Goal: Task Accomplishment & Management: Use online tool/utility

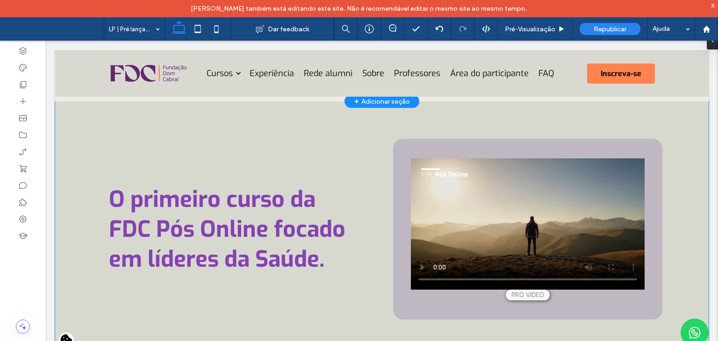
scroll to position [654, 0]
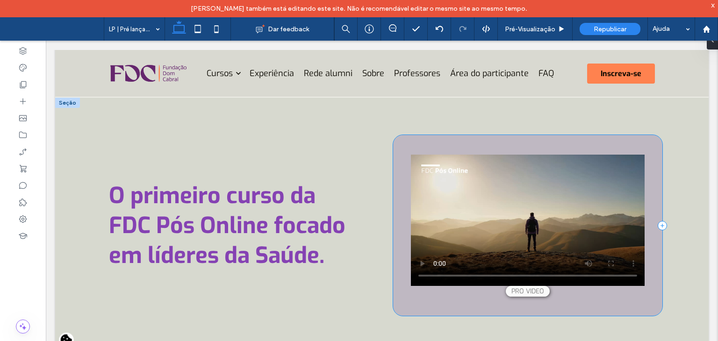
click at [418, 273] on div "Your browser does not support the video tag." at bounding box center [527, 225] width 269 height 181
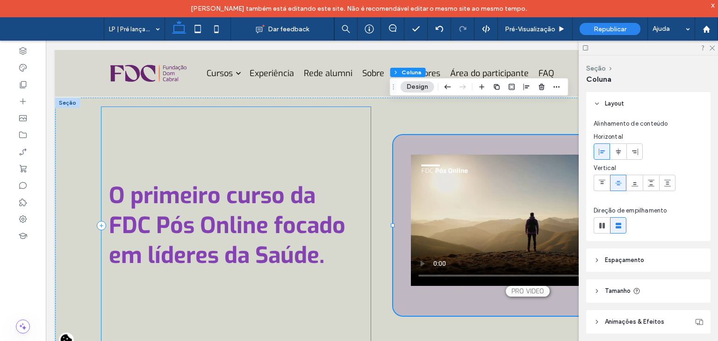
click at [358, 272] on div "O primeiro curso da FDC Pós Online focado em líderes da Saúde." at bounding box center [235, 225] width 269 height 237
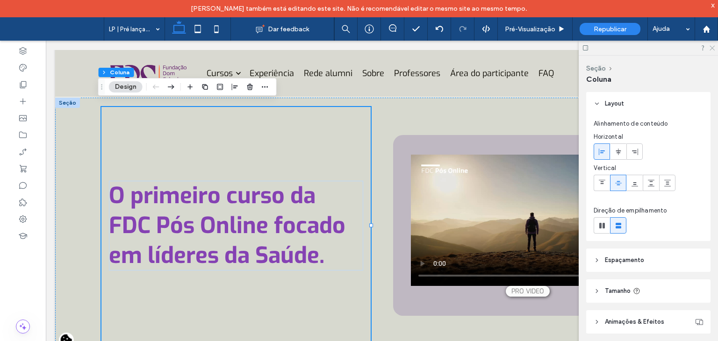
click at [709, 45] on icon at bounding box center [712, 47] width 6 height 6
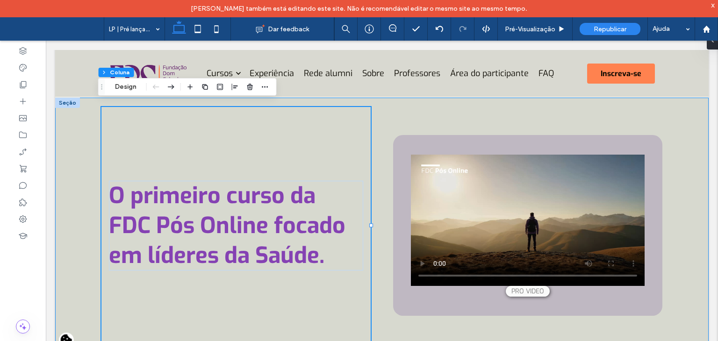
click at [671, 164] on div "O primeiro curso da FDC Pós Online focado em líderes da Saúde. Your browser doe…" at bounding box center [381, 226] width 653 height 256
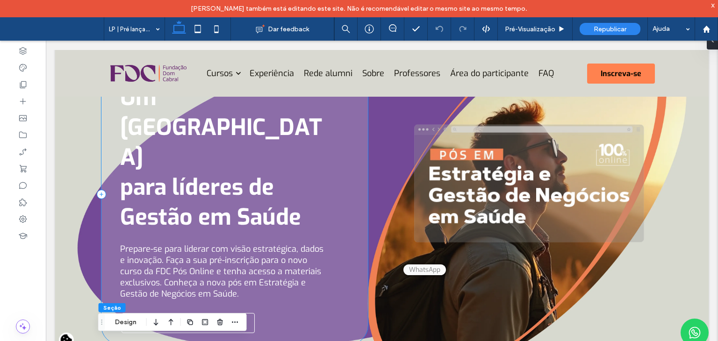
scroll to position [140, 0]
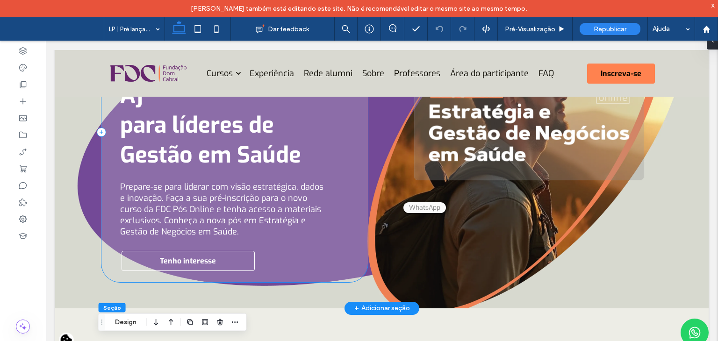
click at [316, 233] on div "Um novo horizonte para líderes de Gestão em Saúde Prepare-se para liderar com v…" at bounding box center [234, 133] width 266 height 300
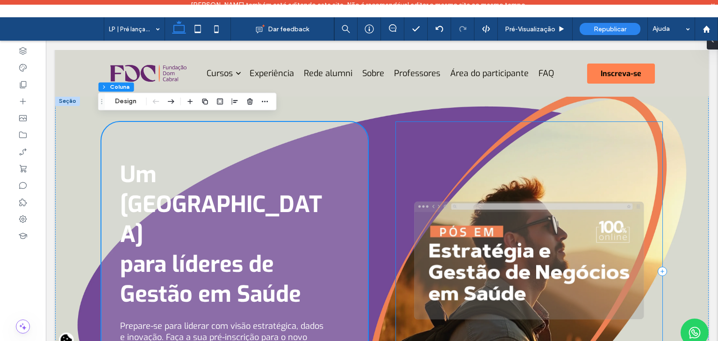
scroll to position [0, 0]
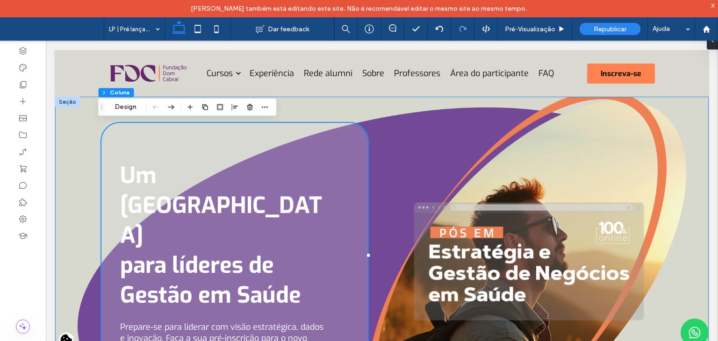
click at [384, 233] on div "Um novo horizonte para líderes de Gestão em Saúde Prepare-se para liderar com v…" at bounding box center [381, 273] width 561 height 352
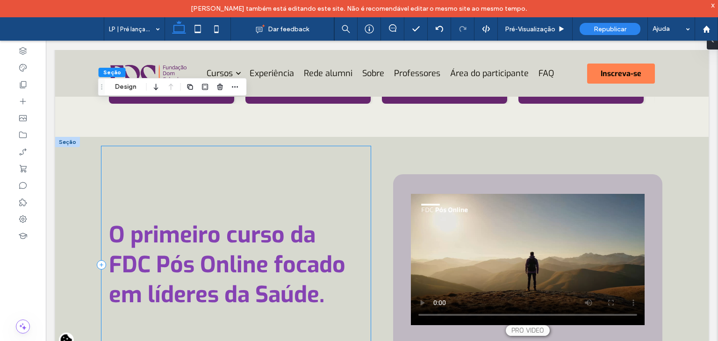
scroll to position [616, 0]
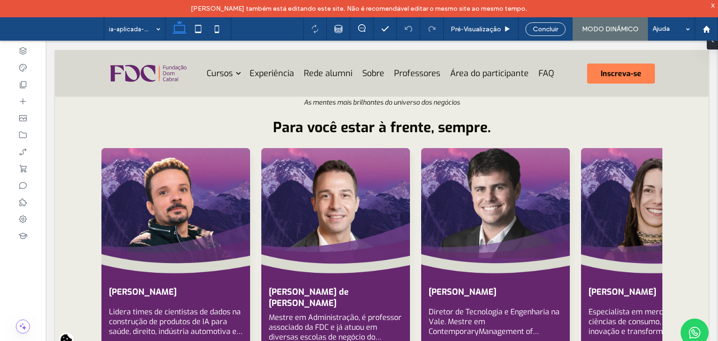
scroll to position [888, 0]
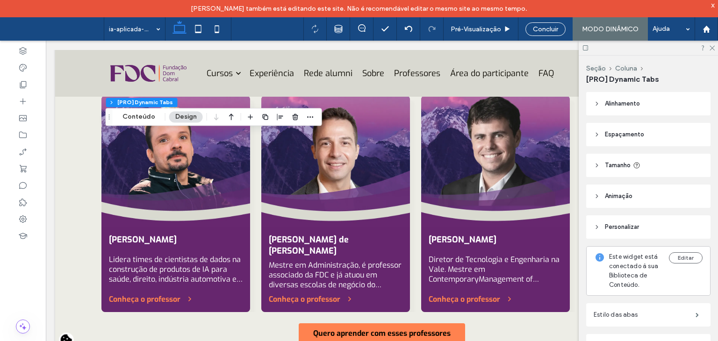
scroll to position [935, 0]
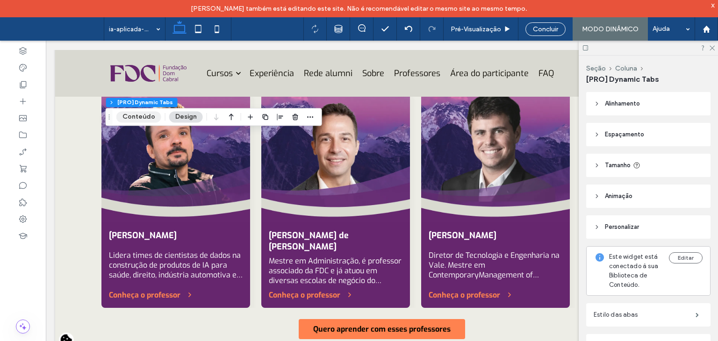
click at [140, 113] on button "Conteúdo" at bounding box center [138, 116] width 45 height 11
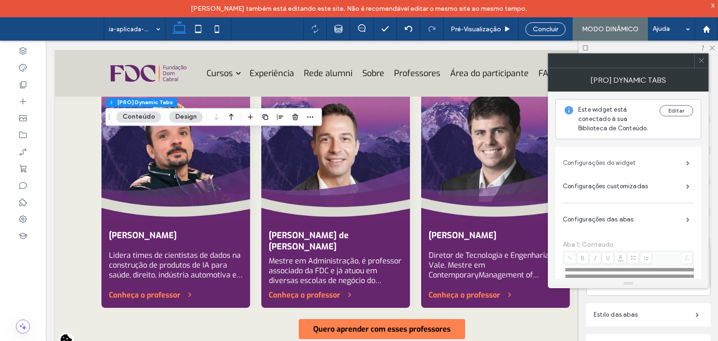
click at [637, 155] on label "Configurações do widget" at bounding box center [624, 163] width 123 height 19
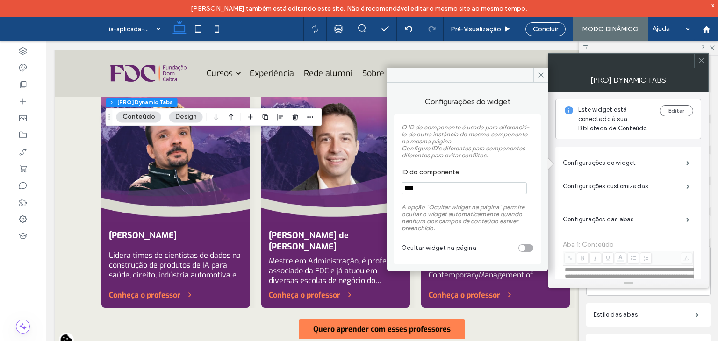
click at [466, 155] on span "O ID do componente é usado para diferenciá-lo de outra instância do mesmo compo…" at bounding box center [466, 141] width 128 height 35
click at [703, 66] on span at bounding box center [701, 61] width 7 height 14
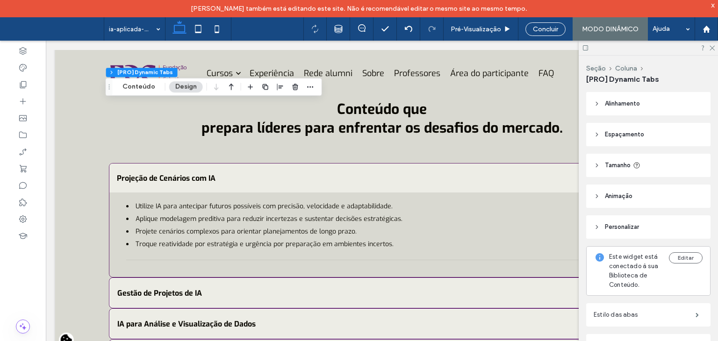
scroll to position [1215, 0]
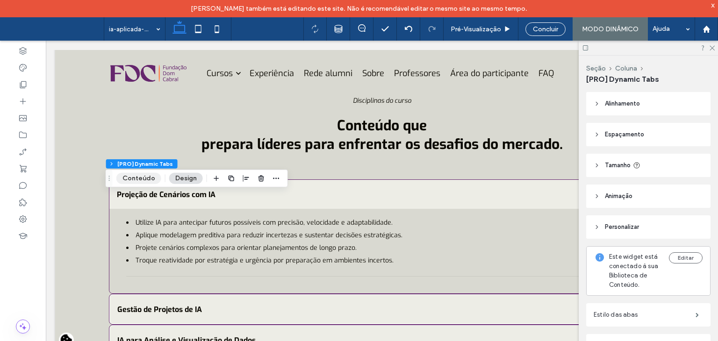
click at [156, 180] on button "Conteúdo" at bounding box center [138, 178] width 45 height 11
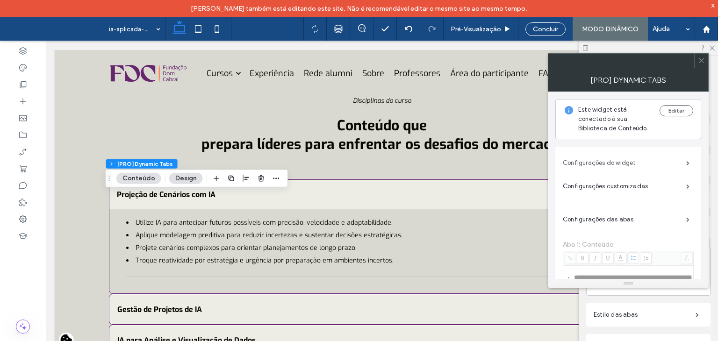
click at [615, 159] on label "Configurações do widget" at bounding box center [624, 163] width 123 height 19
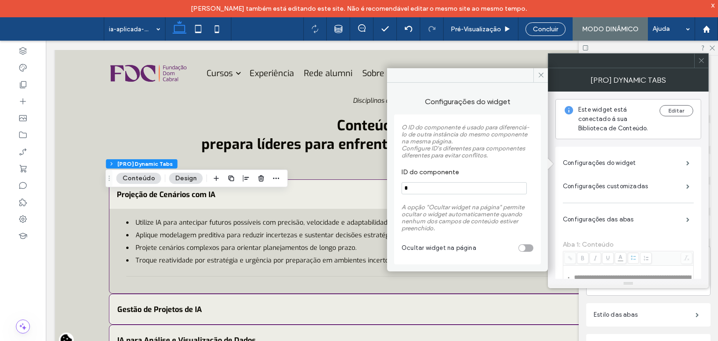
click at [427, 166] on section "ID do componente *" at bounding box center [468, 182] width 132 height 36
click at [464, 210] on span "A opção "Ocultar widget na página" permite ocultar o widget automaticamente qua…" at bounding box center [463, 218] width 123 height 28
click at [578, 215] on label "Configurações das abas" at bounding box center [624, 219] width 123 height 19
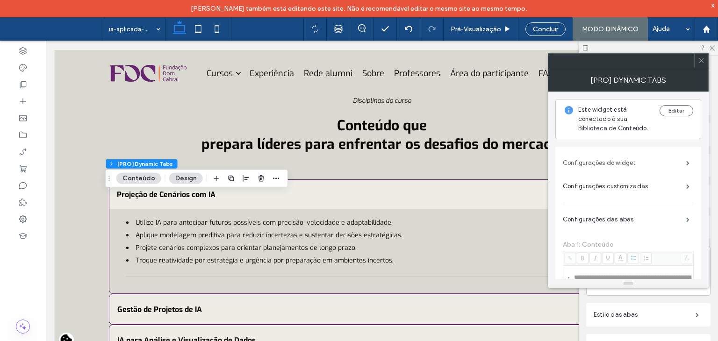
click at [604, 168] on label "Configurações do widget" at bounding box center [624, 163] width 123 height 19
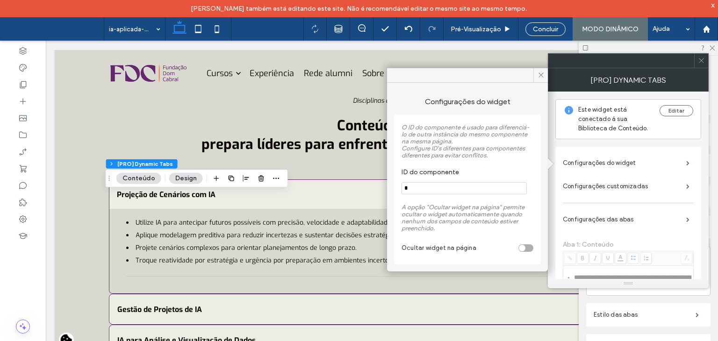
click at [481, 158] on span "O ID do componente é usado para diferenciá-lo de outra instância do mesmo compo…" at bounding box center [466, 141] width 128 height 35
click at [704, 62] on icon at bounding box center [701, 60] width 7 height 7
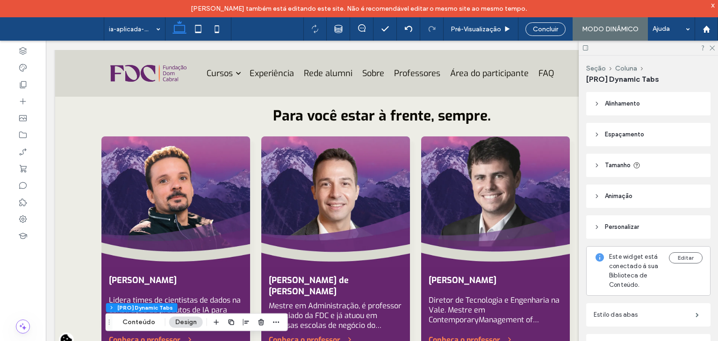
scroll to position [888, 0]
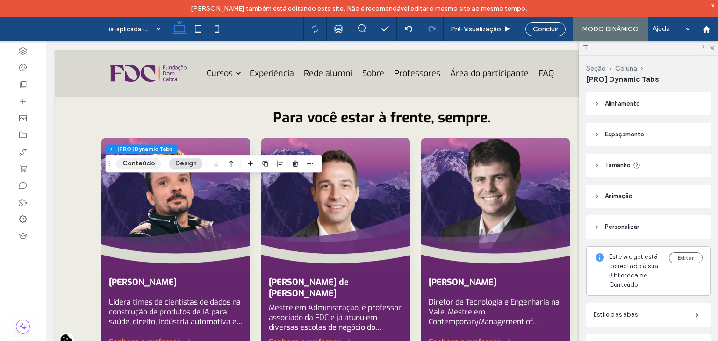
click at [146, 161] on button "Conteúdo" at bounding box center [138, 163] width 45 height 11
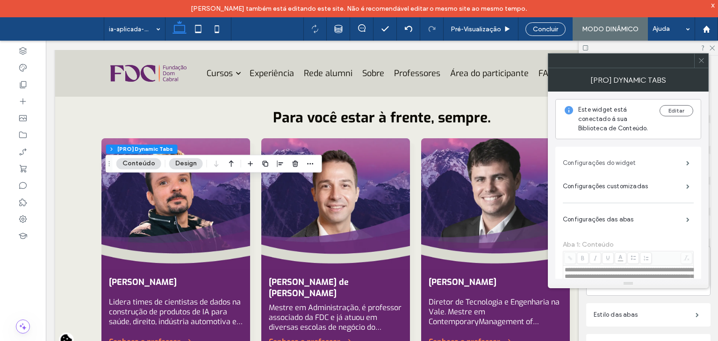
click at [619, 156] on label "Configurações do widget" at bounding box center [624, 163] width 123 height 19
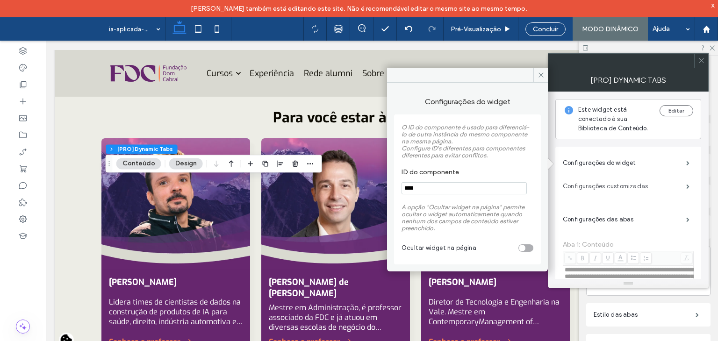
click at [596, 191] on label "Configurações customizadas" at bounding box center [624, 186] width 123 height 19
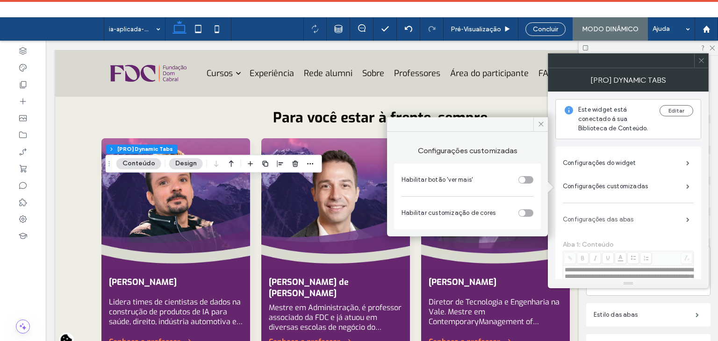
click at [594, 219] on label "Configurações das abas" at bounding box center [624, 219] width 123 height 19
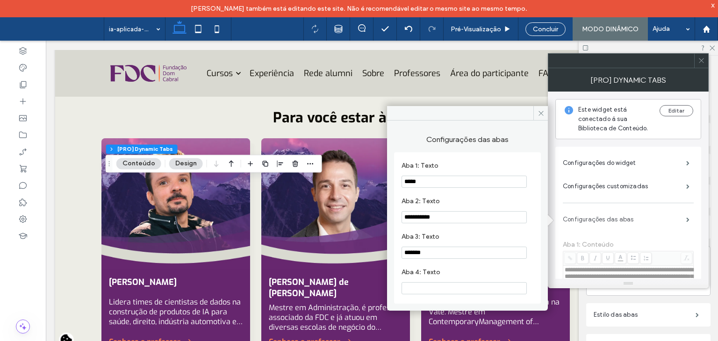
click at [594, 219] on label "Configurações das abas" at bounding box center [624, 219] width 123 height 19
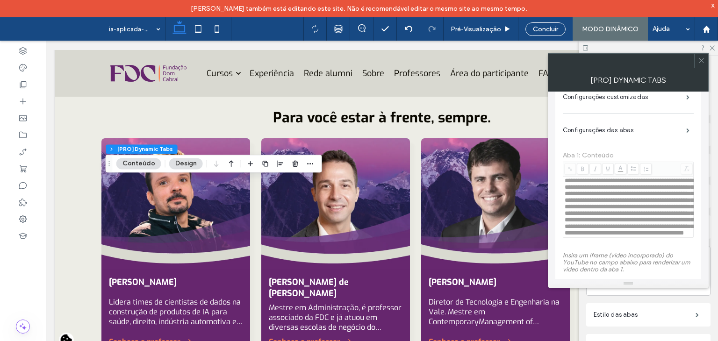
scroll to position [0, 0]
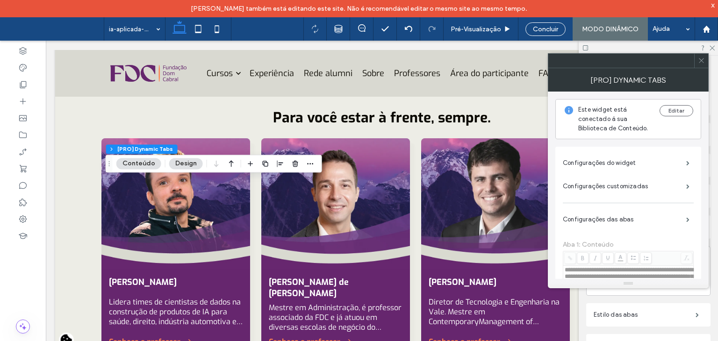
click at [596, 184] on label "Configurações customizadas" at bounding box center [624, 186] width 123 height 19
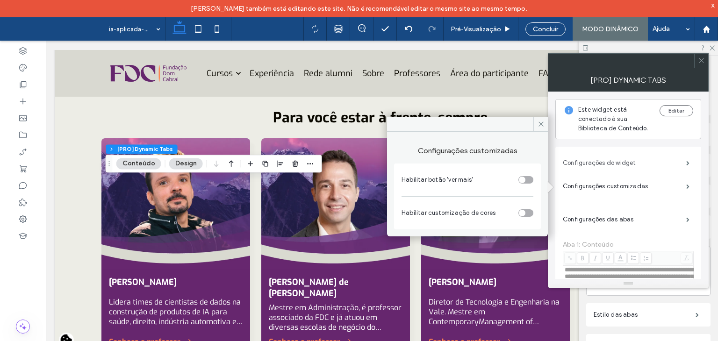
click at [596, 163] on label "Configurações do widget" at bounding box center [624, 163] width 123 height 19
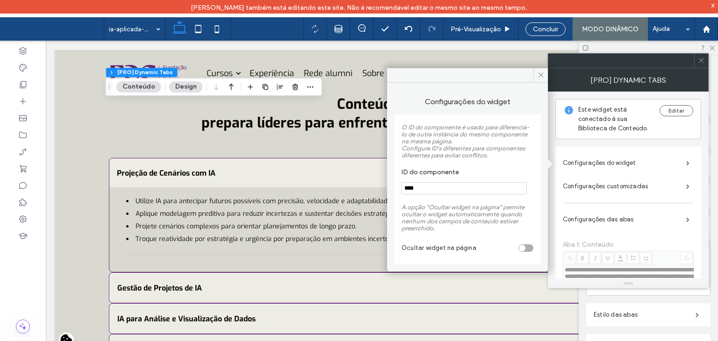
scroll to position [1262, 0]
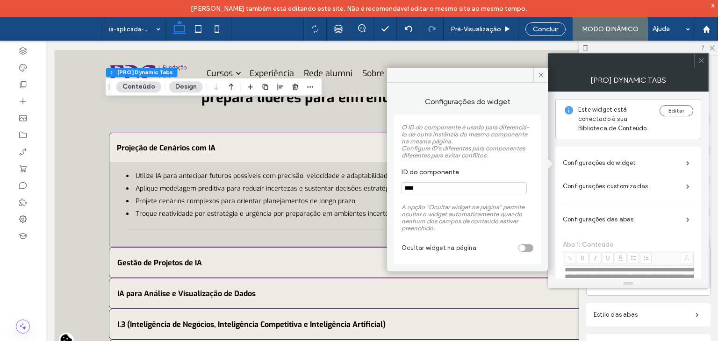
click at [46, 41] on div "Aprimorar a liderança em um ambiente cada vez mais influenciado pela tecnologia…" at bounding box center [46, 41] width 0 height 0
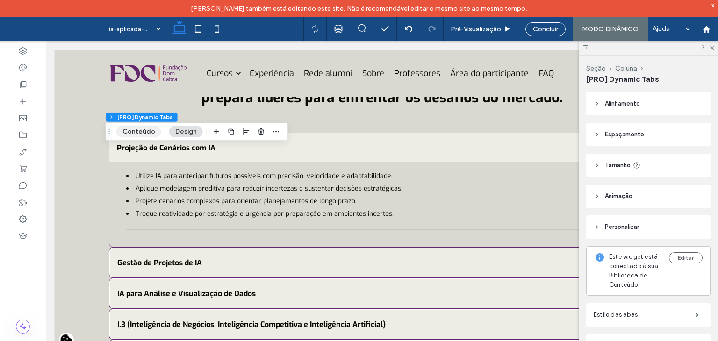
click at [145, 131] on button "Conteúdo" at bounding box center [138, 131] width 45 height 11
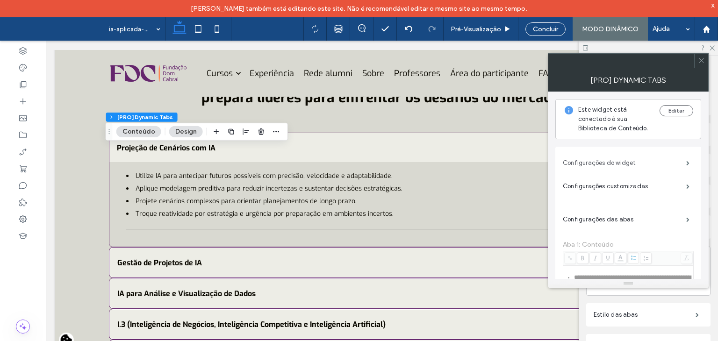
click at [632, 158] on label "Configurações do widget" at bounding box center [624, 163] width 123 height 19
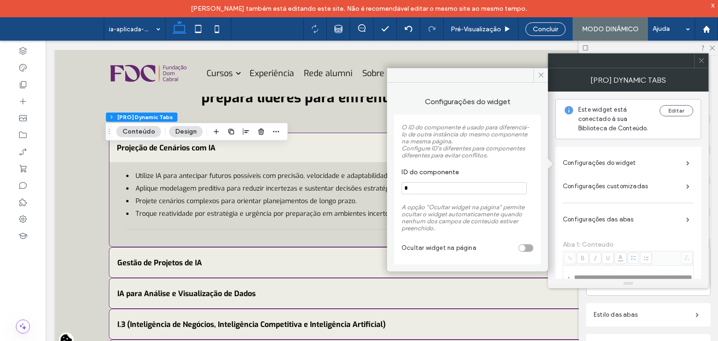
click at [459, 187] on input "*" at bounding box center [464, 188] width 125 height 12
type input "****"
click at [462, 162] on label "O ID do componente é usado para diferenciá-lo de outra instância do mesmo compo…" at bounding box center [468, 141] width 132 height 44
click at [475, 168] on section "ID do componente ****" at bounding box center [468, 182] width 132 height 36
click at [702, 60] on icon at bounding box center [701, 60] width 7 height 7
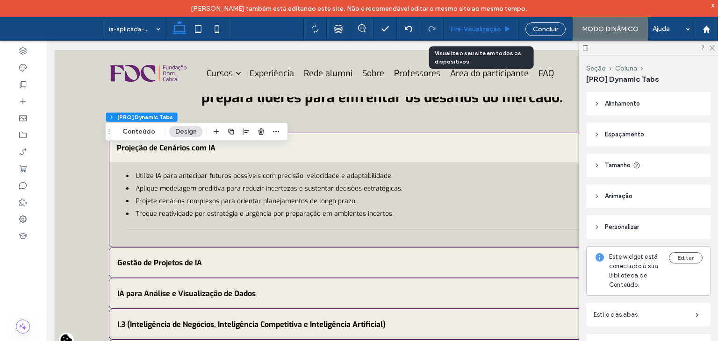
click at [499, 23] on div "Pré-Visualizaçāo" at bounding box center [481, 28] width 75 height 23
click at [471, 27] on span "Pré-Visualizaçāo" at bounding box center [476, 29] width 50 height 8
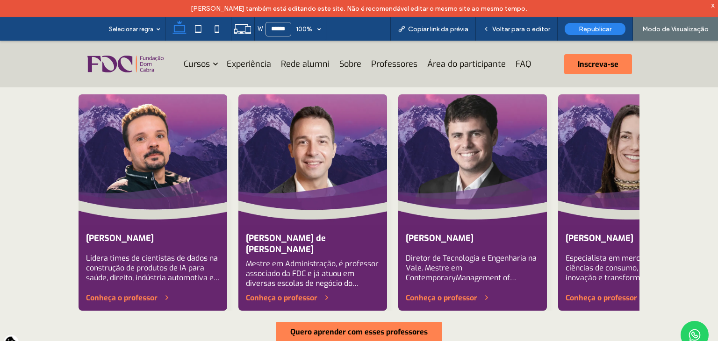
scroll to position [933, 0]
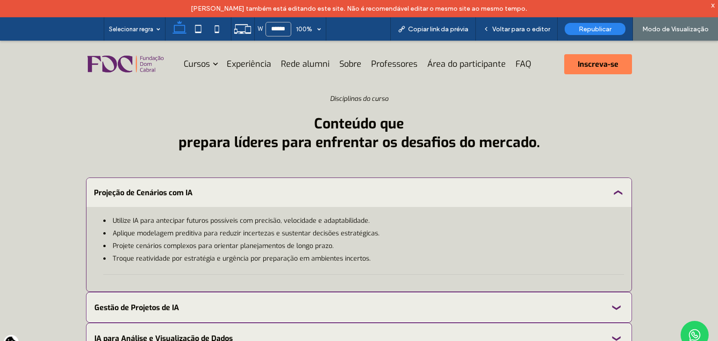
scroll to position [1401, 0]
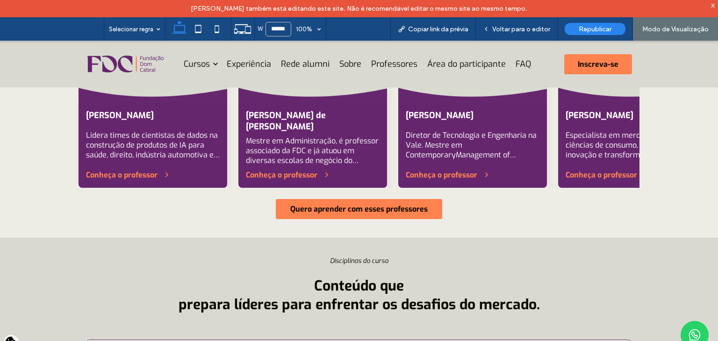
scroll to position [1027, 0]
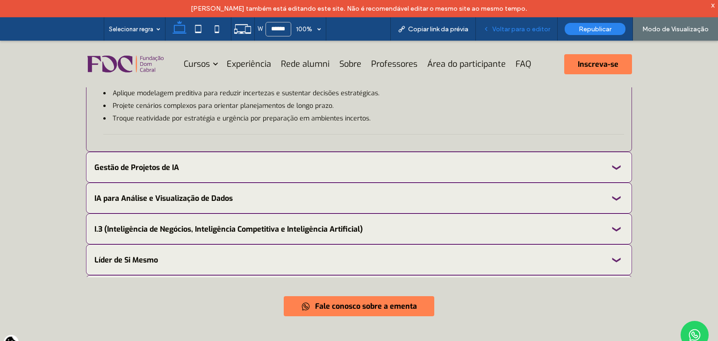
click at [531, 26] on span "Voltar para o editor" at bounding box center [521, 29] width 58 height 8
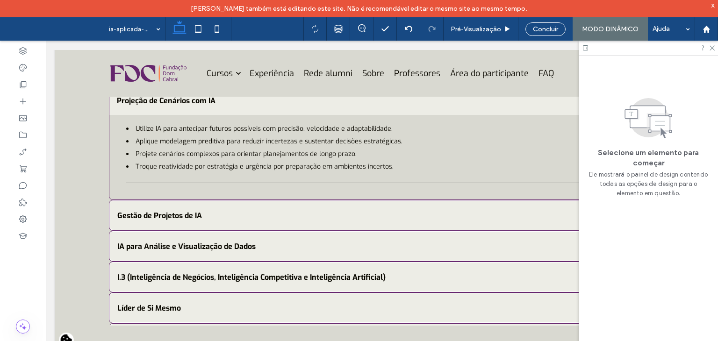
scroll to position [1309, 0]
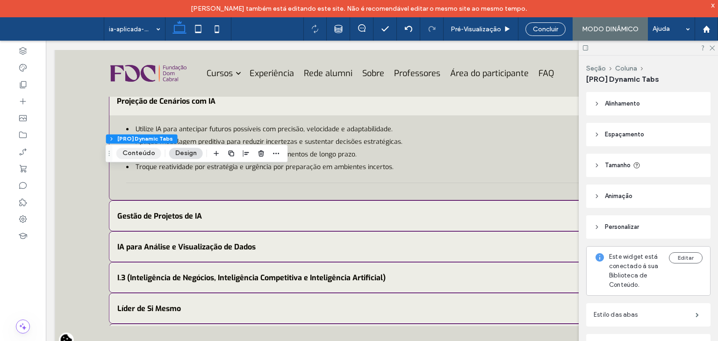
click at [129, 148] on button "Conteúdo" at bounding box center [138, 153] width 45 height 11
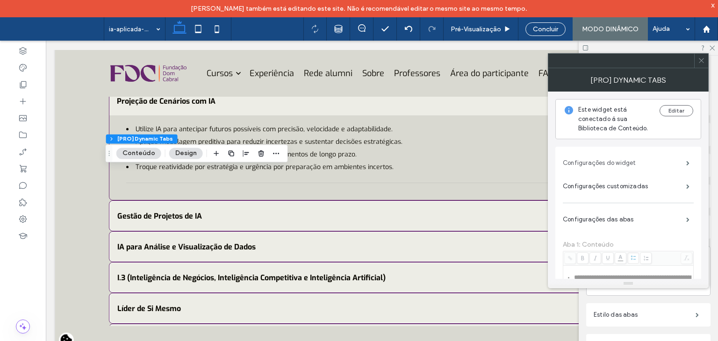
click at [609, 163] on label "Configurações do widget" at bounding box center [624, 163] width 123 height 19
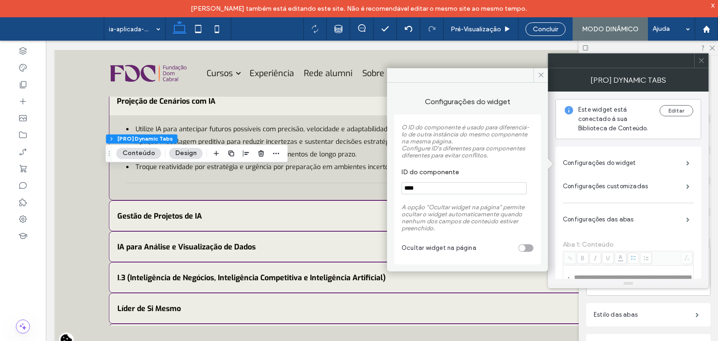
click at [462, 188] on input "****" at bounding box center [464, 188] width 125 height 12
click at [538, 76] on icon at bounding box center [541, 75] width 7 height 7
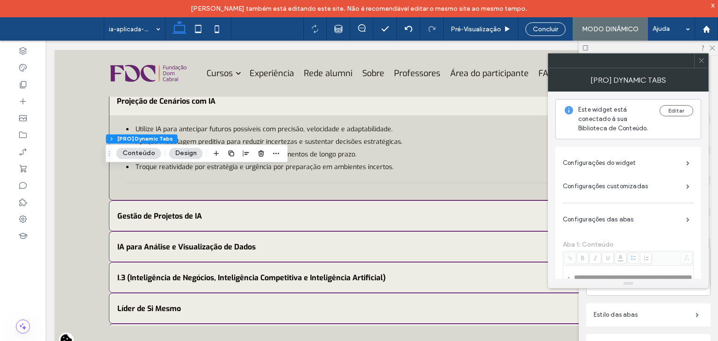
click at [705, 62] on icon at bounding box center [701, 60] width 7 height 7
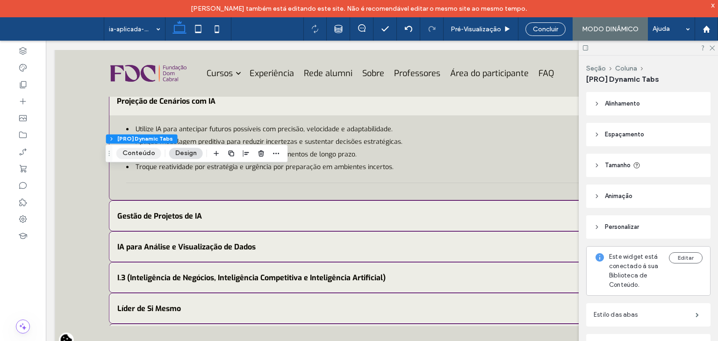
click at [137, 150] on button "Conteúdo" at bounding box center [138, 153] width 45 height 11
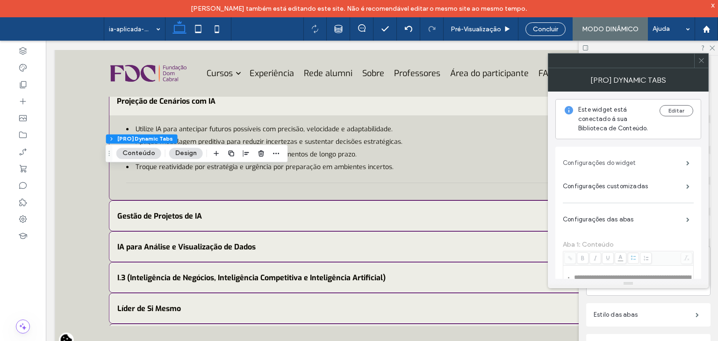
click at [622, 154] on label "Configurações do widget" at bounding box center [624, 163] width 123 height 19
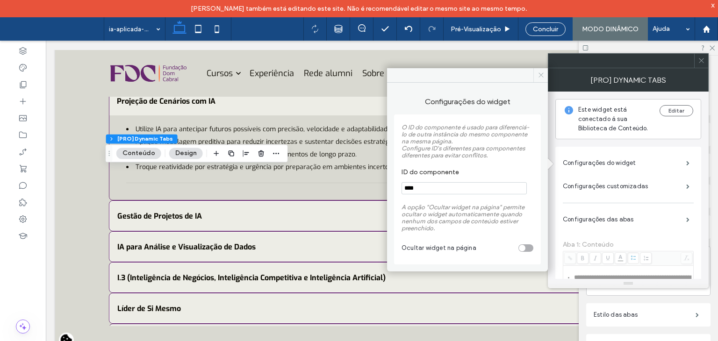
click at [538, 74] on icon at bounding box center [541, 75] width 7 height 7
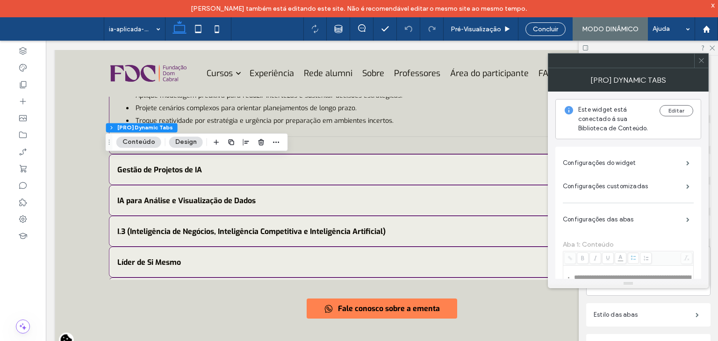
scroll to position [1356, 0]
